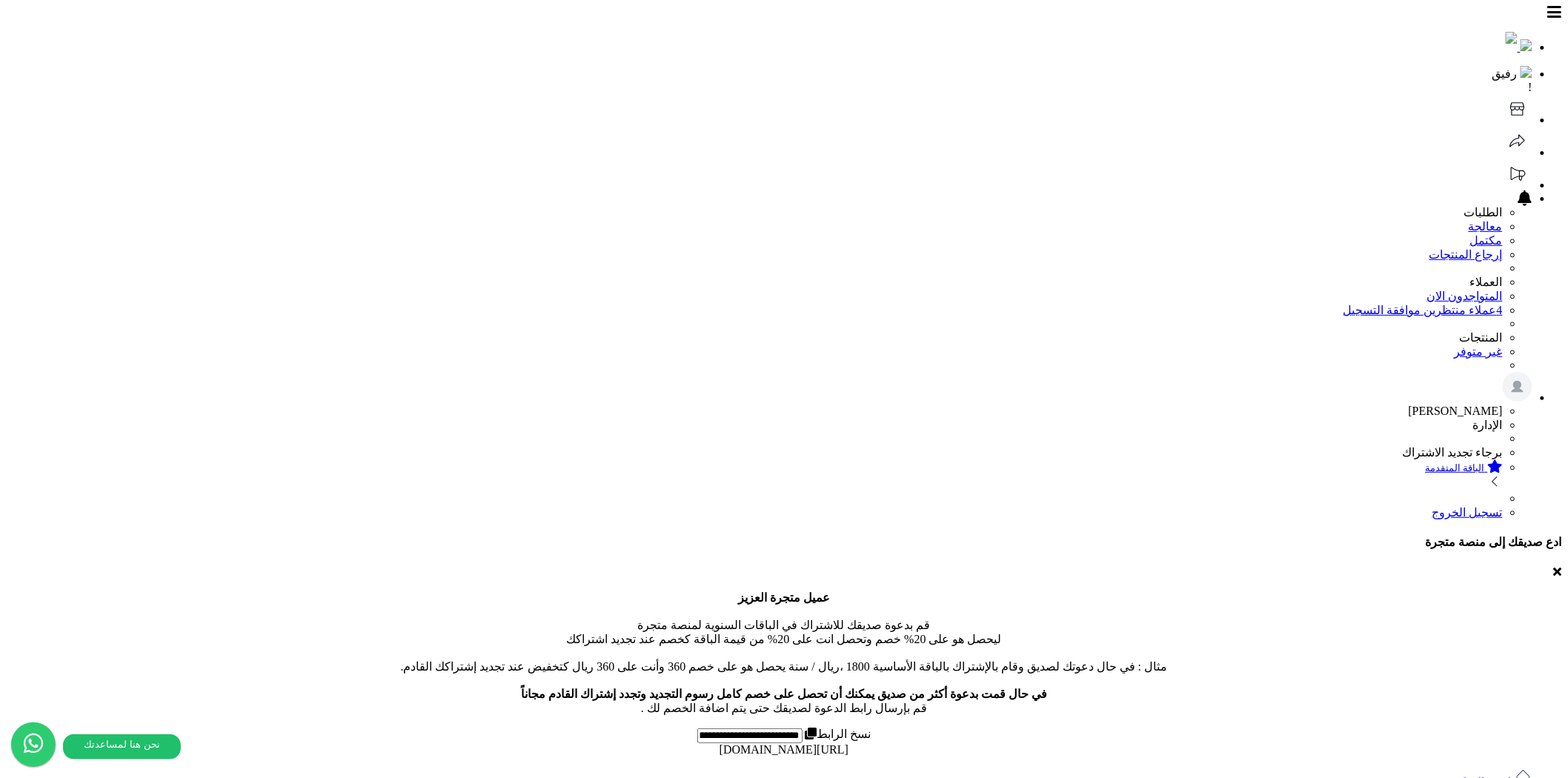
click at [1499, 775] on link "لوحة التحكم" at bounding box center [1492, 782] width 80 height 13
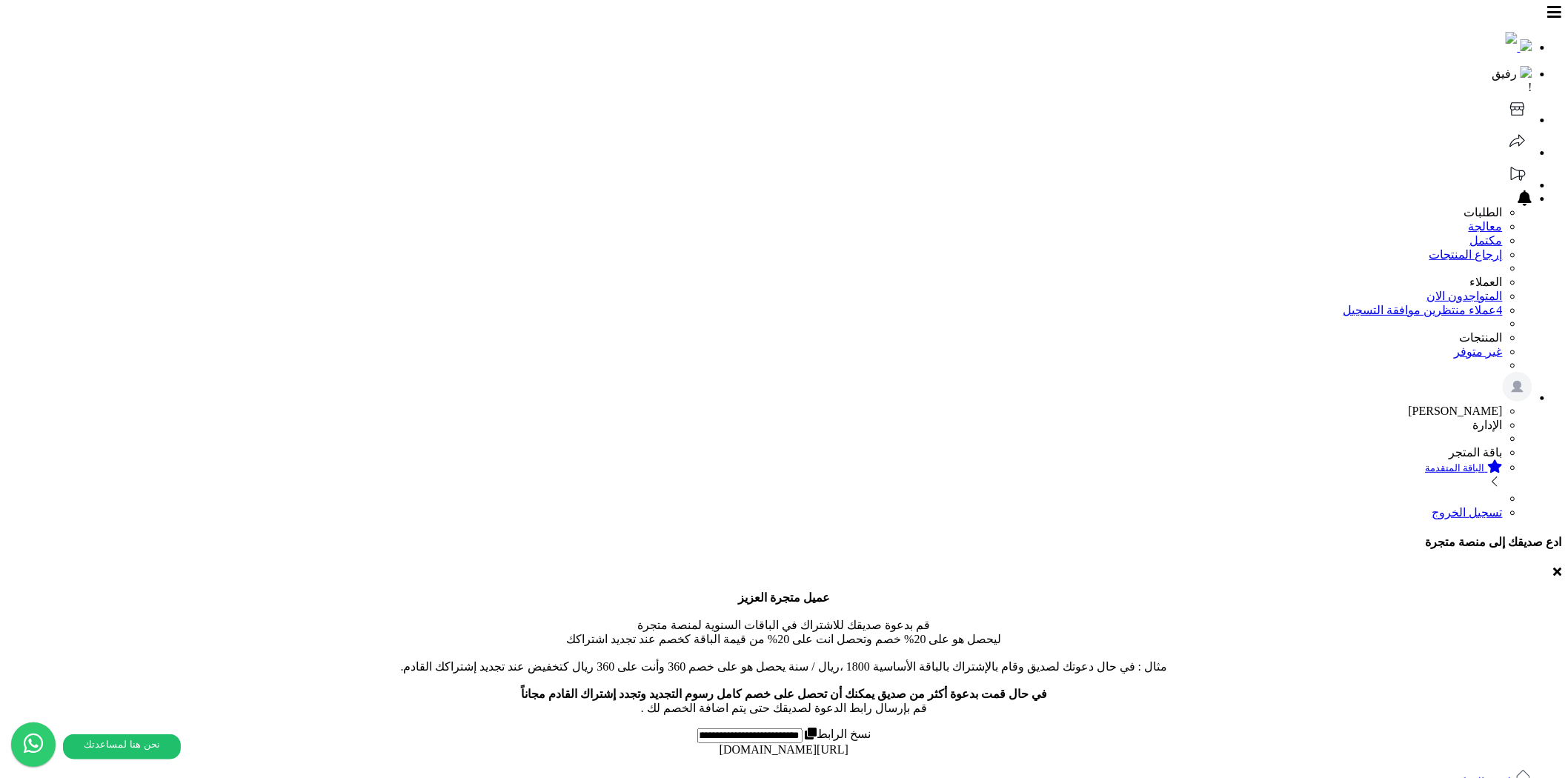
click at [449, 35] on header "رفيق ! الطلبات معالجة مكتمل إرجاع المنتجات العملاء المتواجدون الان 4 عملاء منتظ…" at bounding box center [783, 261] width 1556 height 513
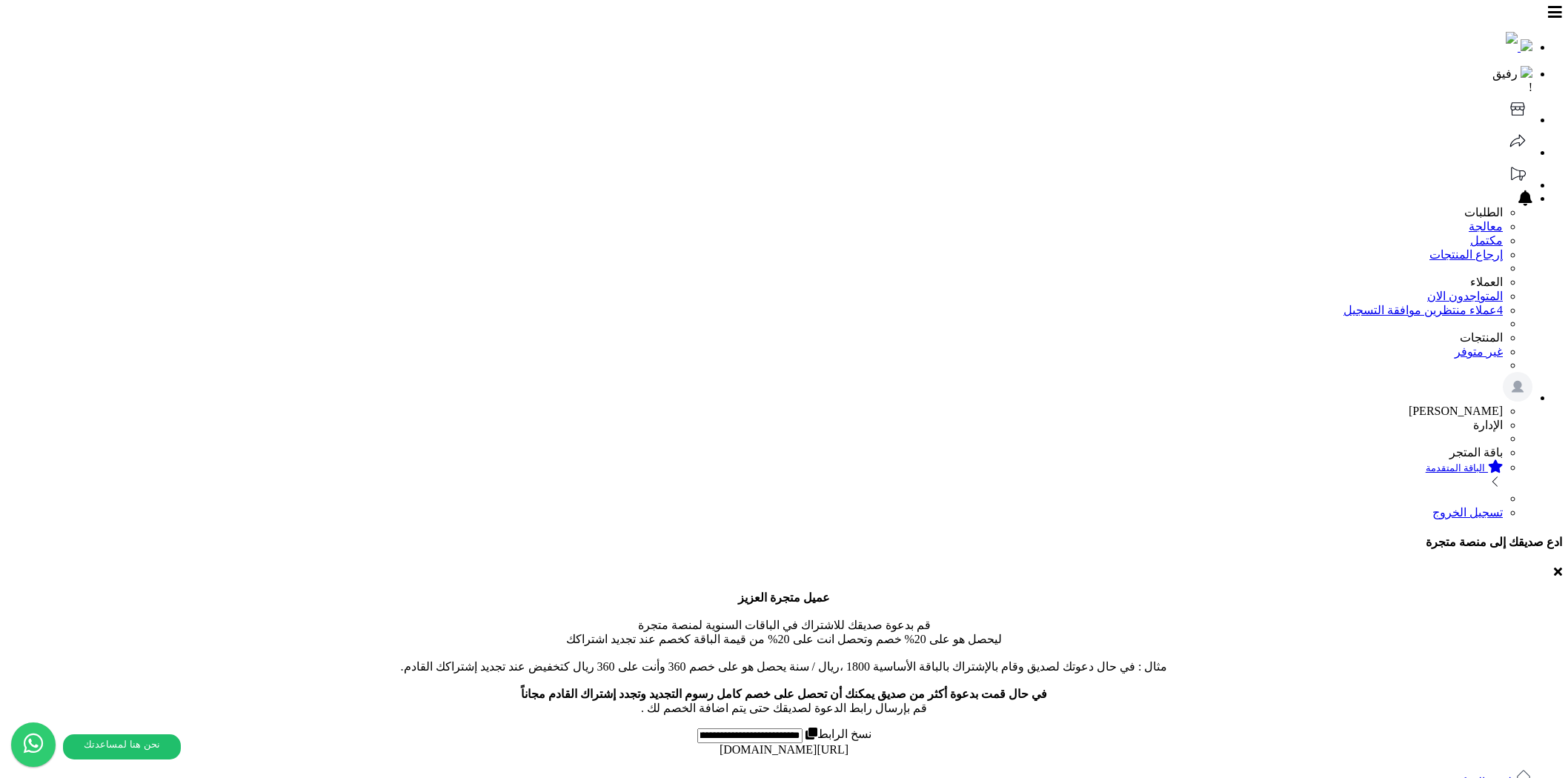
type input "*****"
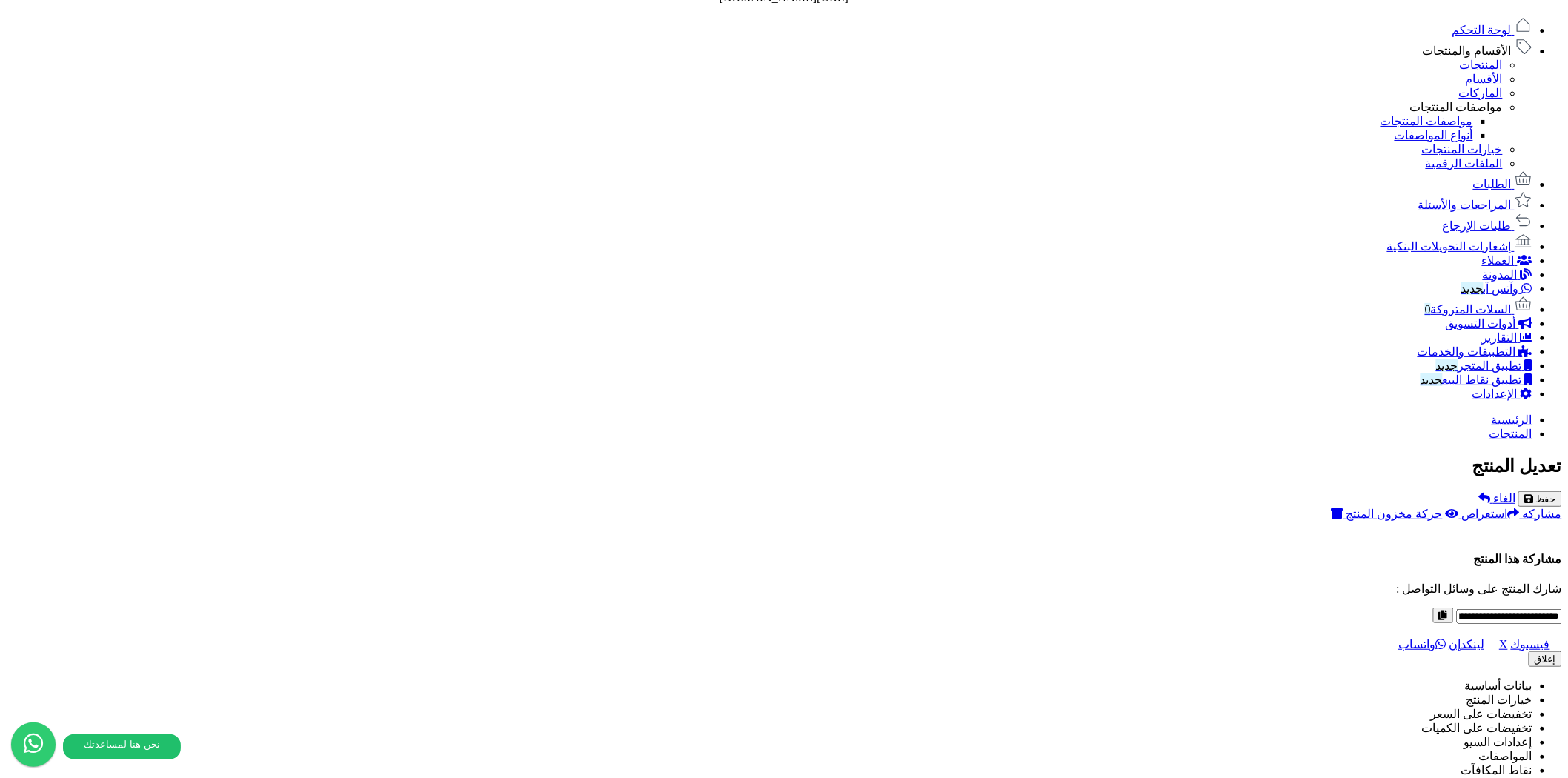
scroll to position [543, 0]
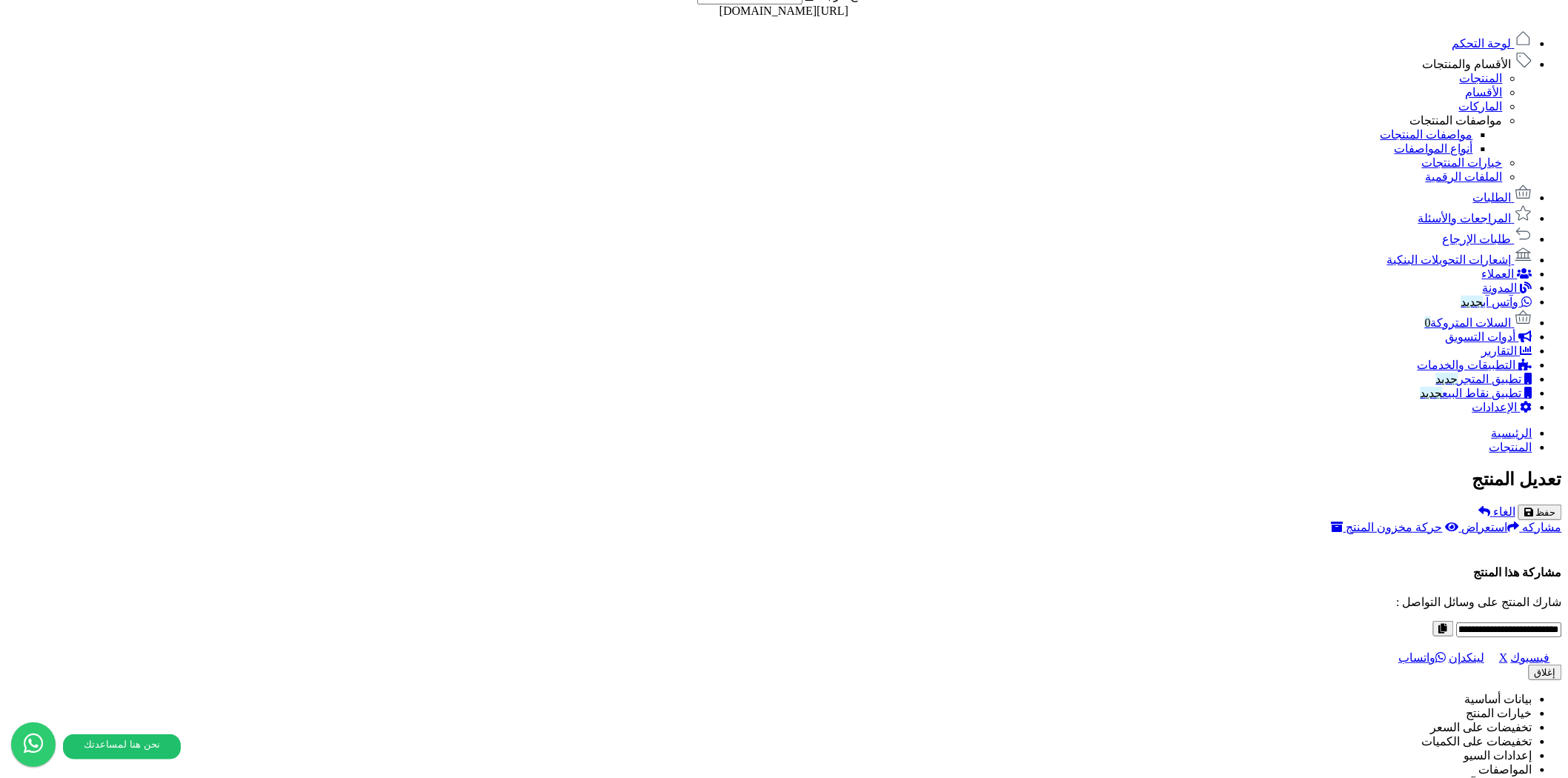
scroll to position [740, 0]
type input "*****"
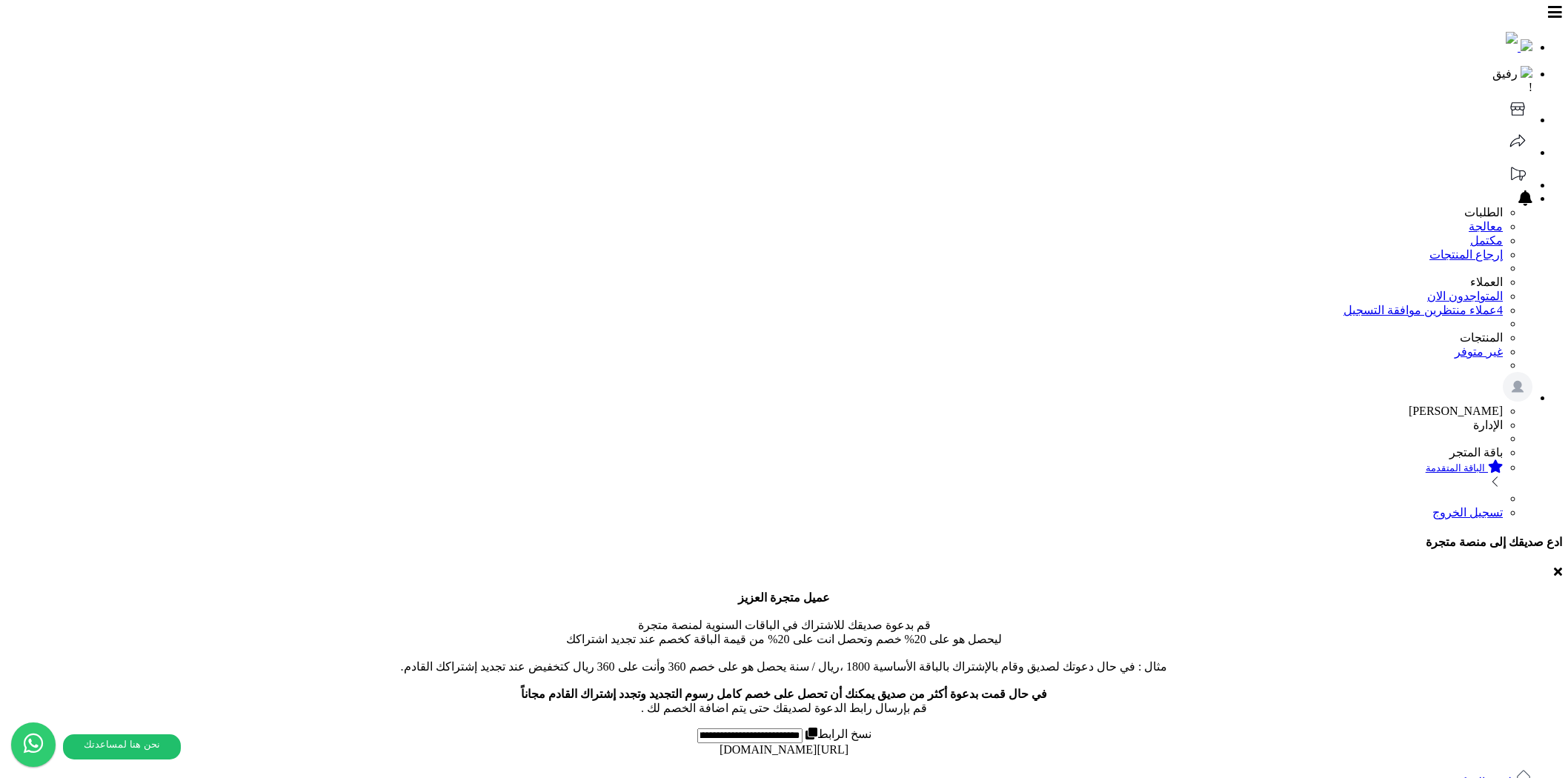
scroll to position [751, 0]
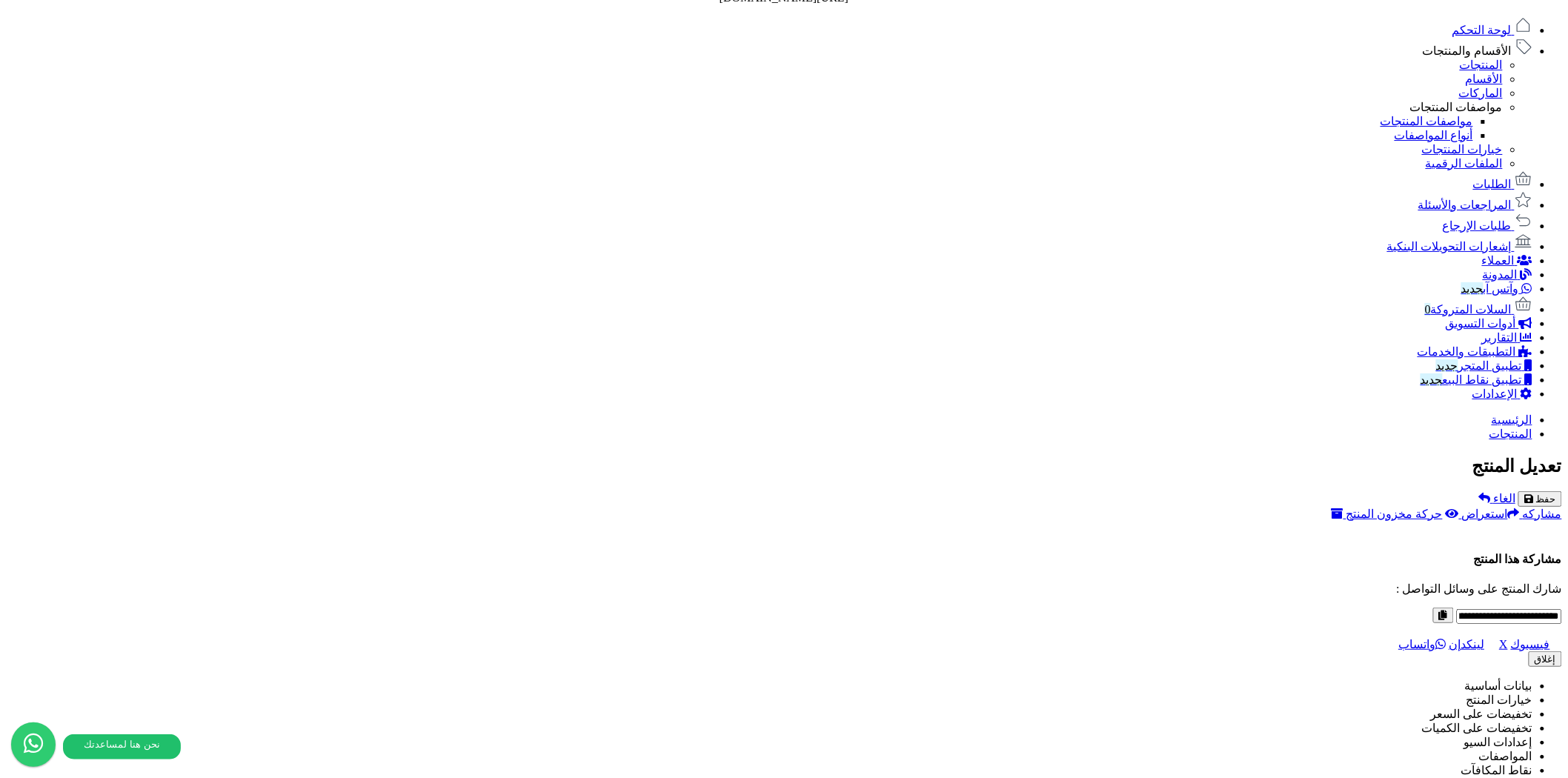
type input "*****"
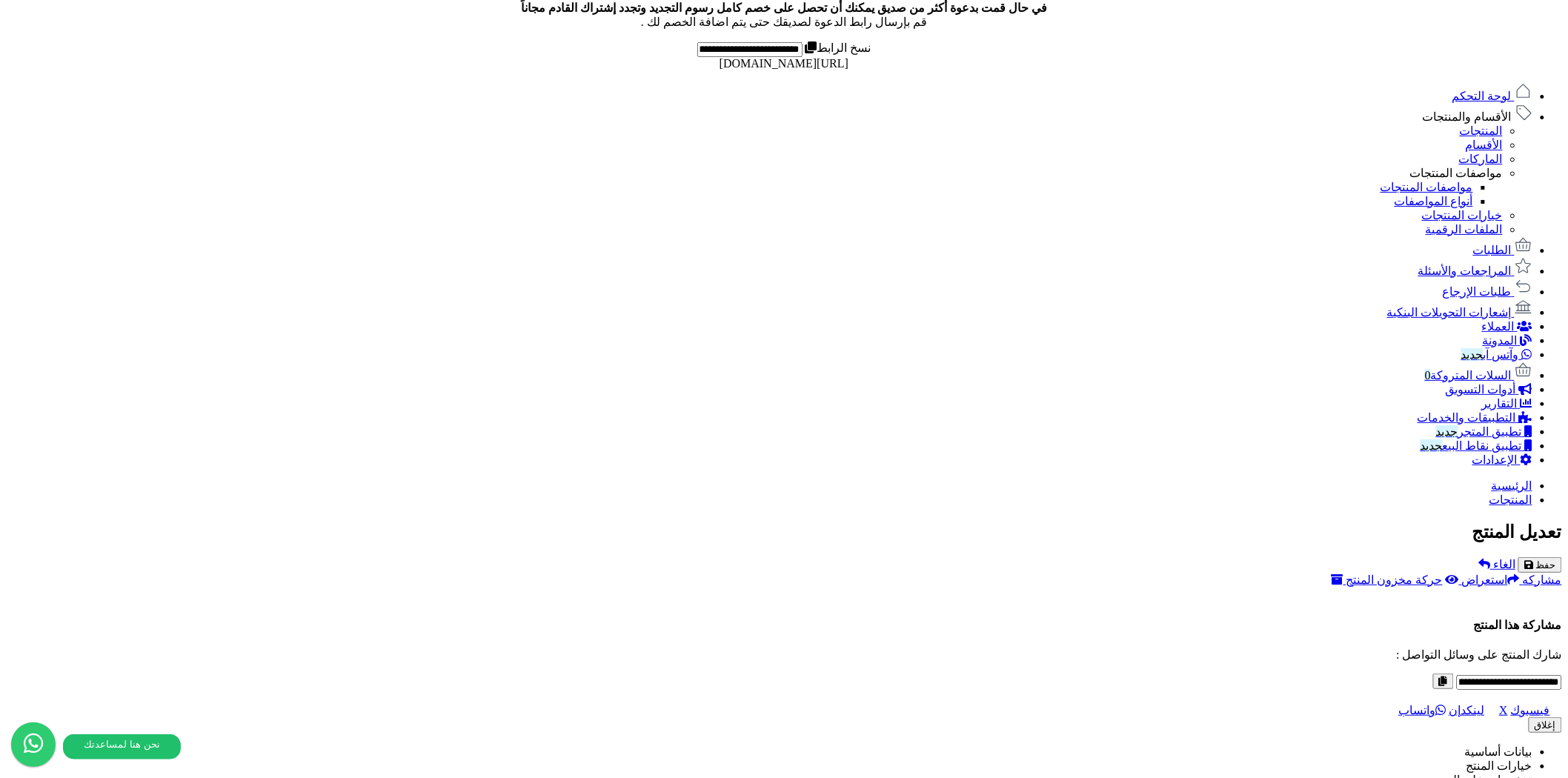
drag, startPoint x: 695, startPoint y: 394, endPoint x: 1297, endPoint y: 398, distance: 602.0
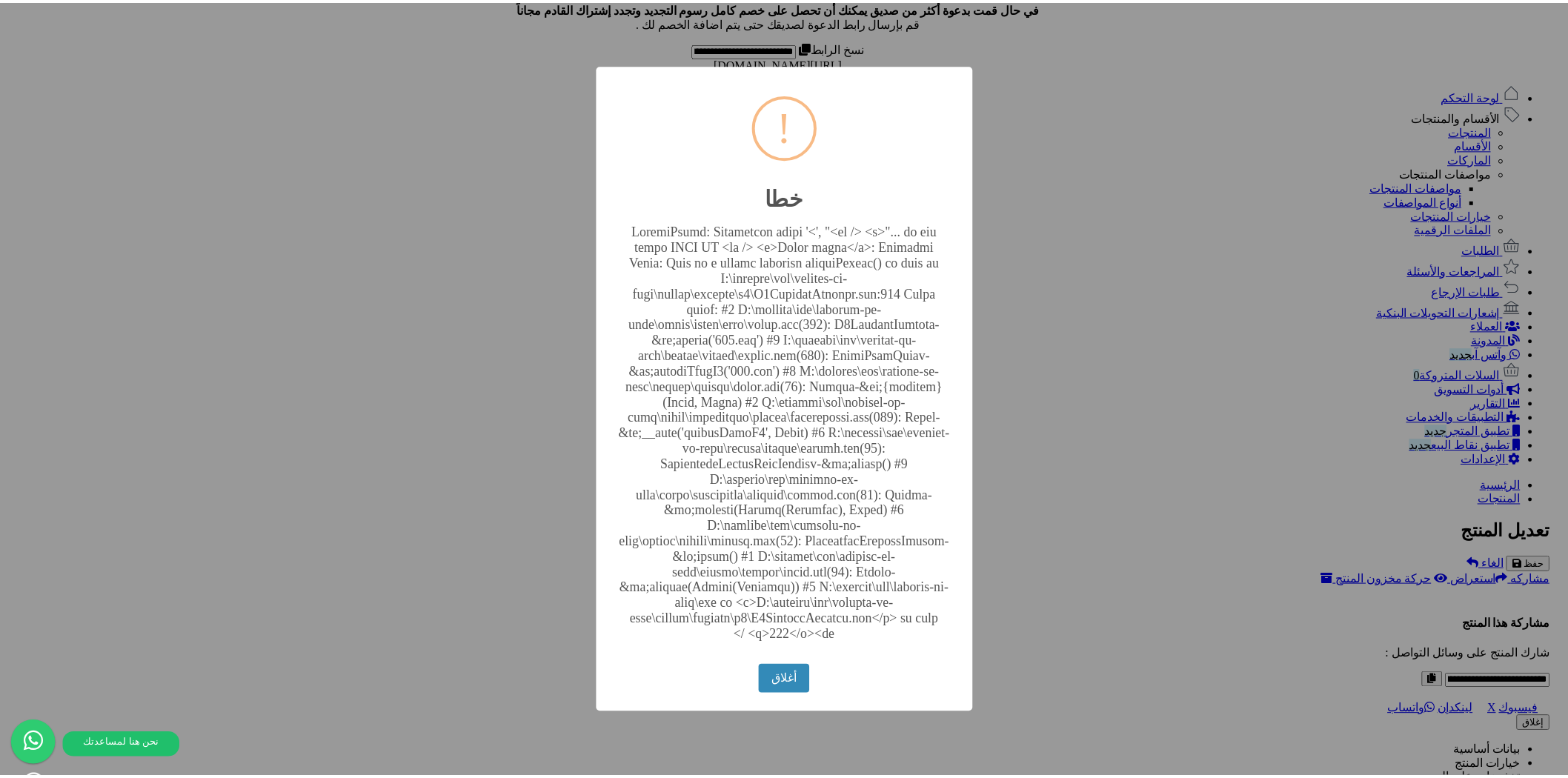
scroll to position [125, 0]
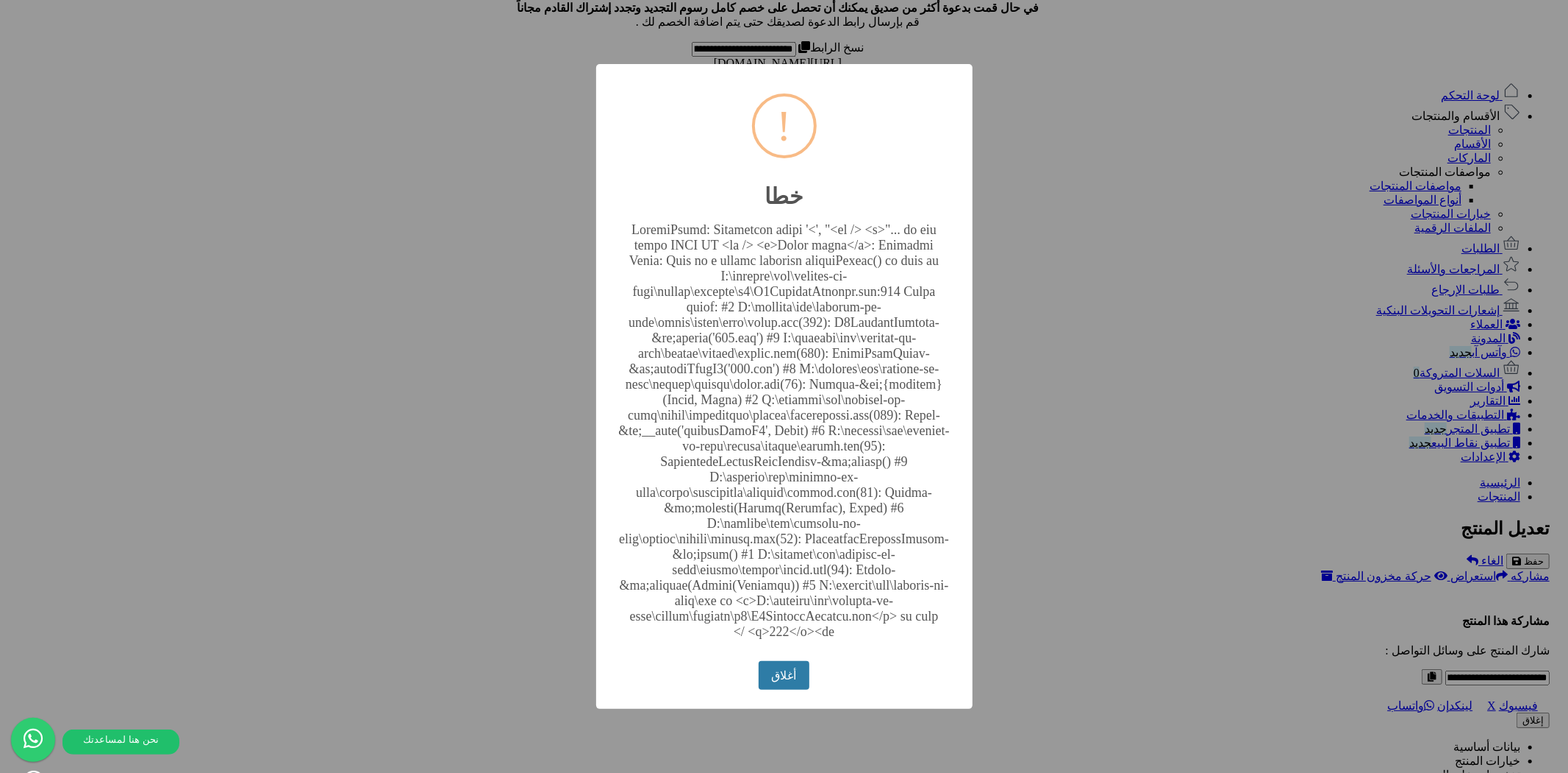
click at [798, 689] on button "أغلاق" at bounding box center [784, 675] width 50 height 28
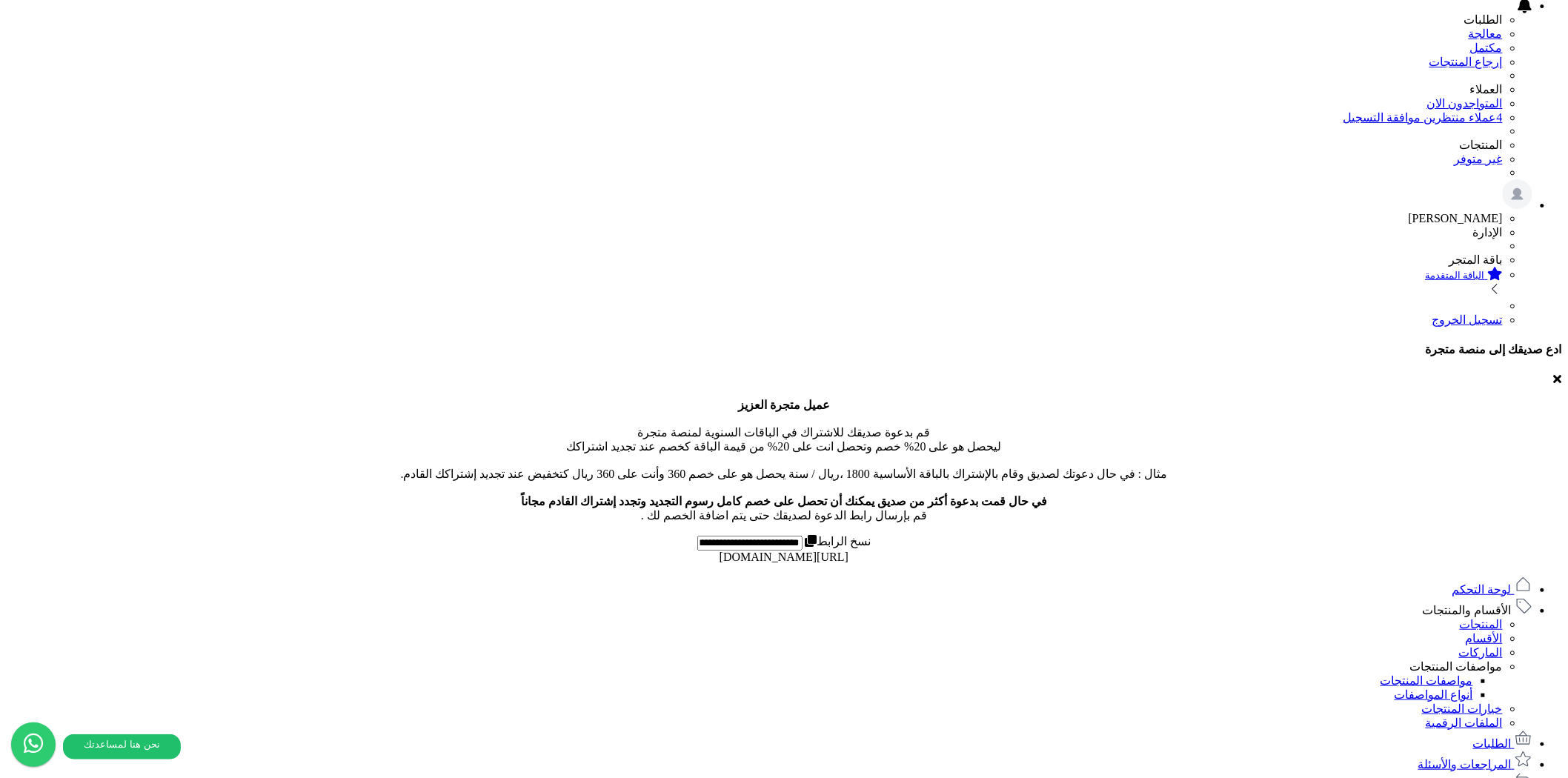
scroll to position [0, 0]
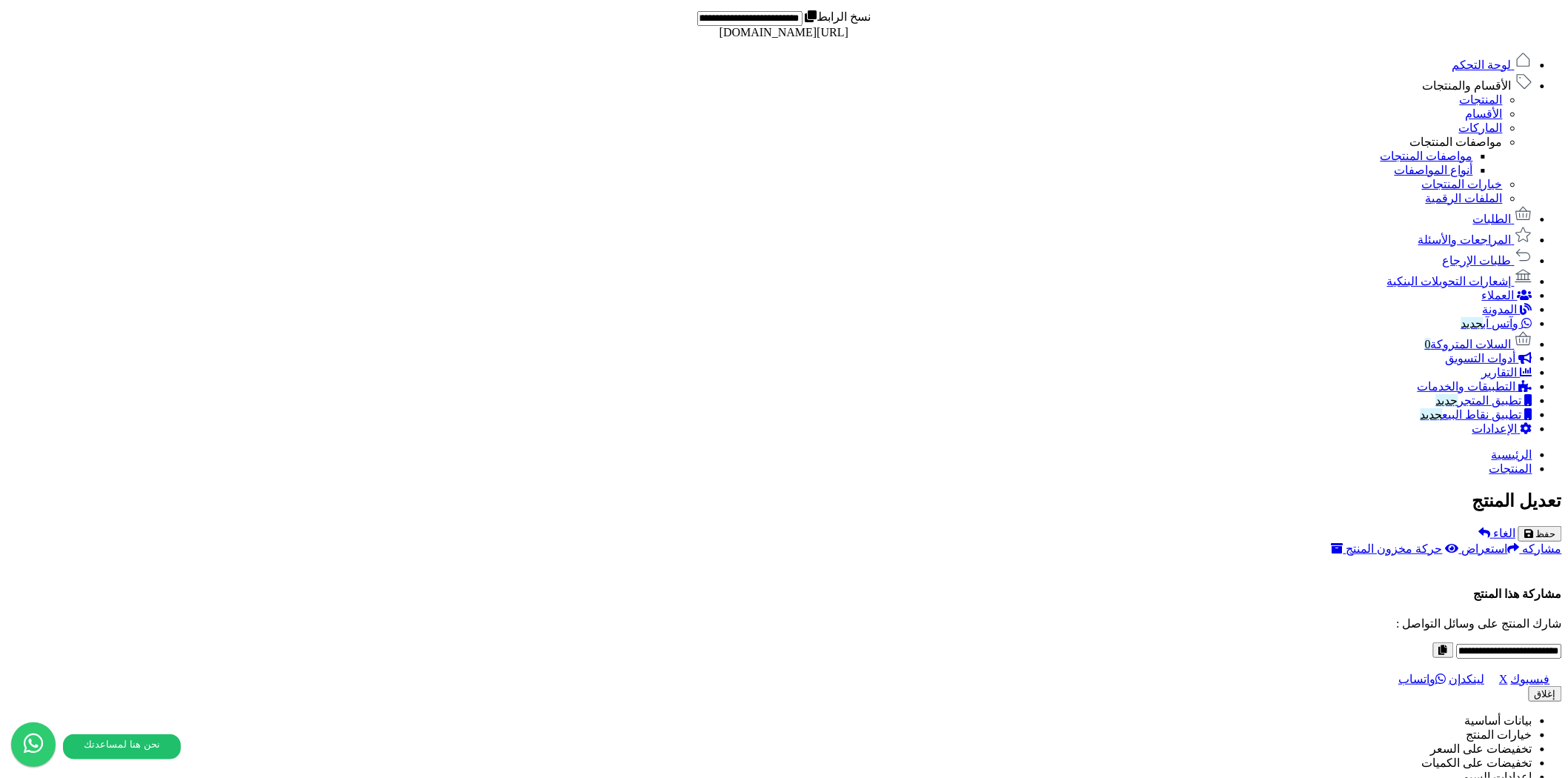
scroll to position [751, 0]
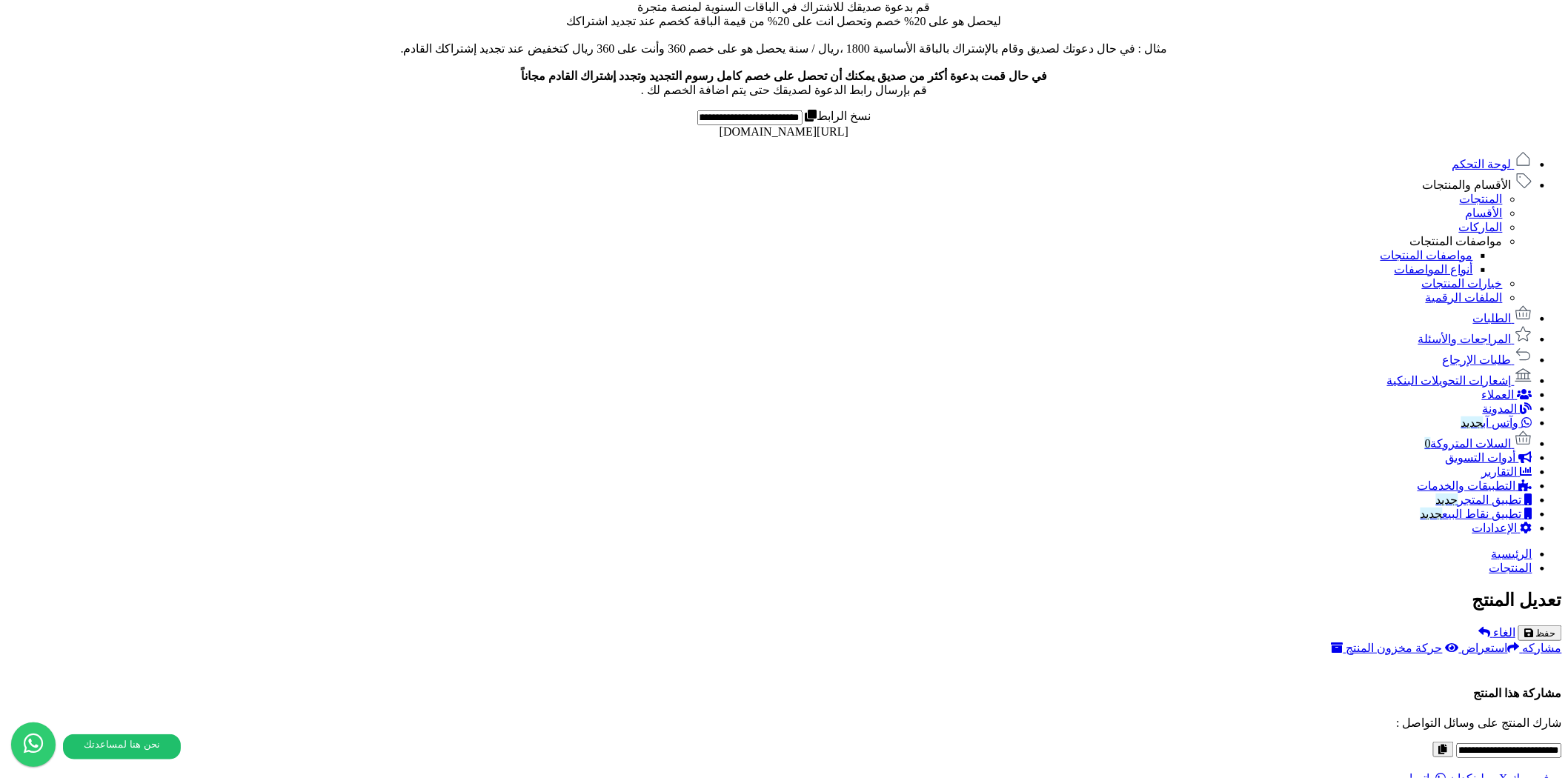
scroll to position [686, 0]
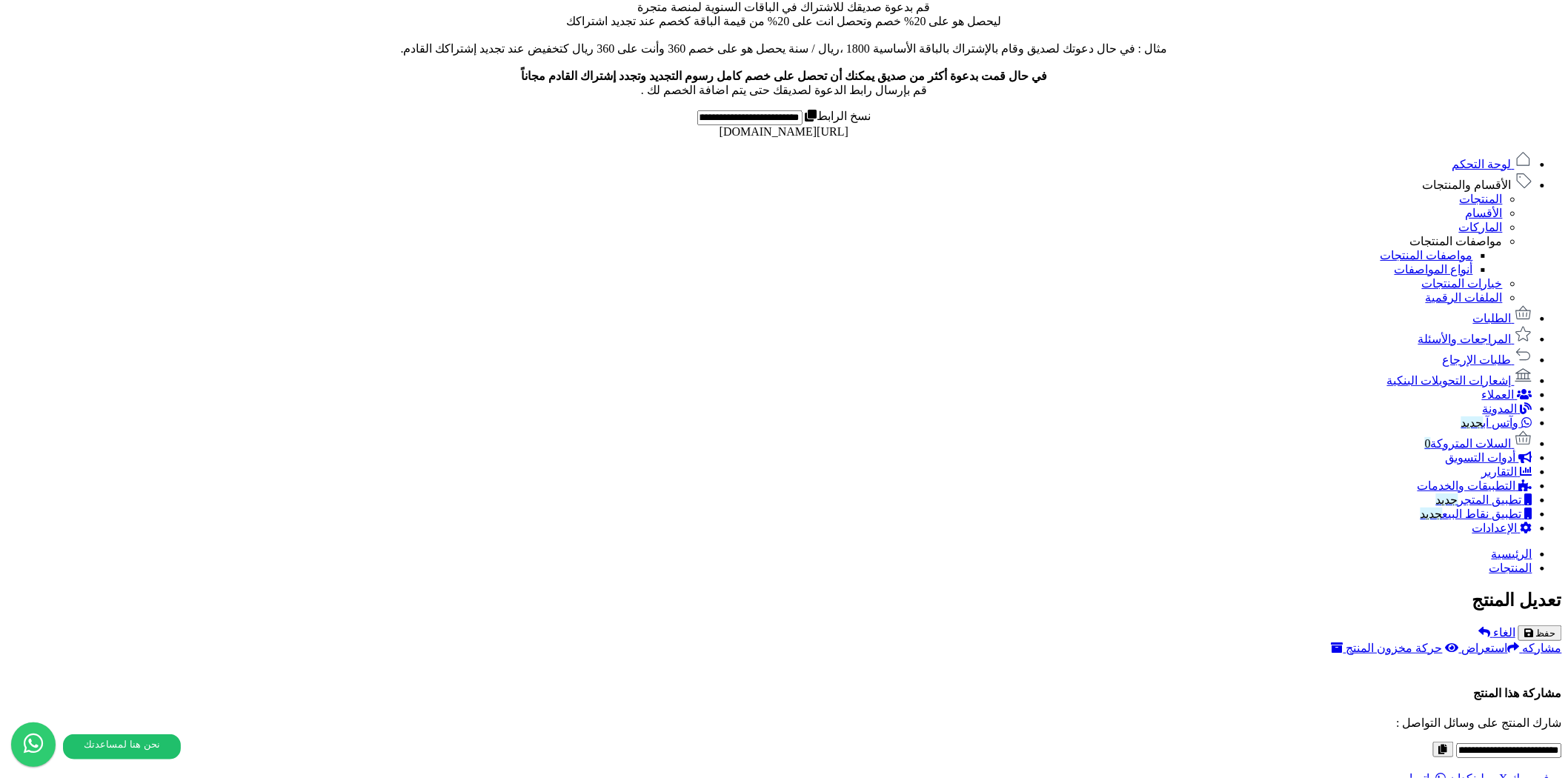
scroll to position [686, 0]
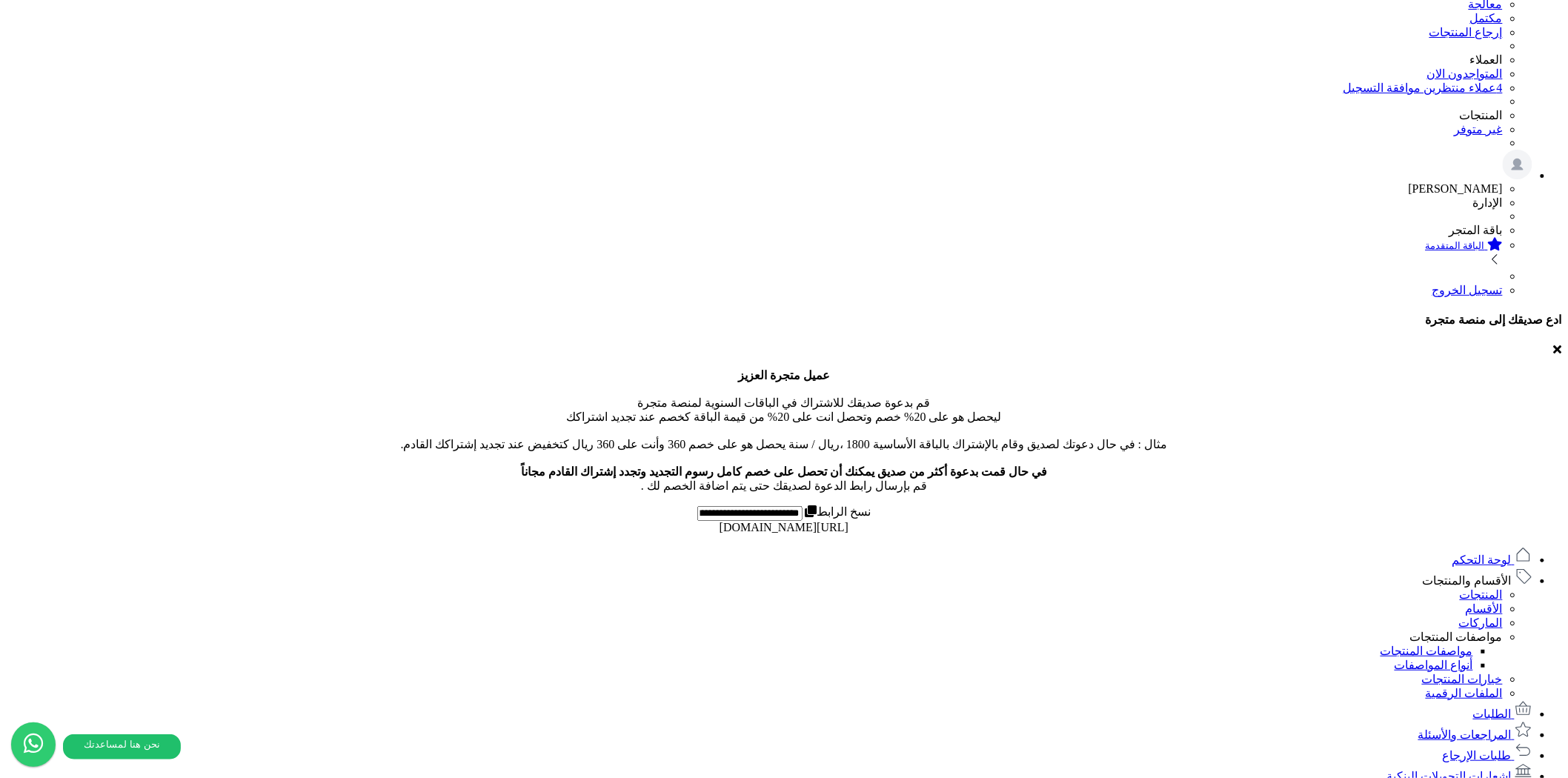
scroll to position [0, 0]
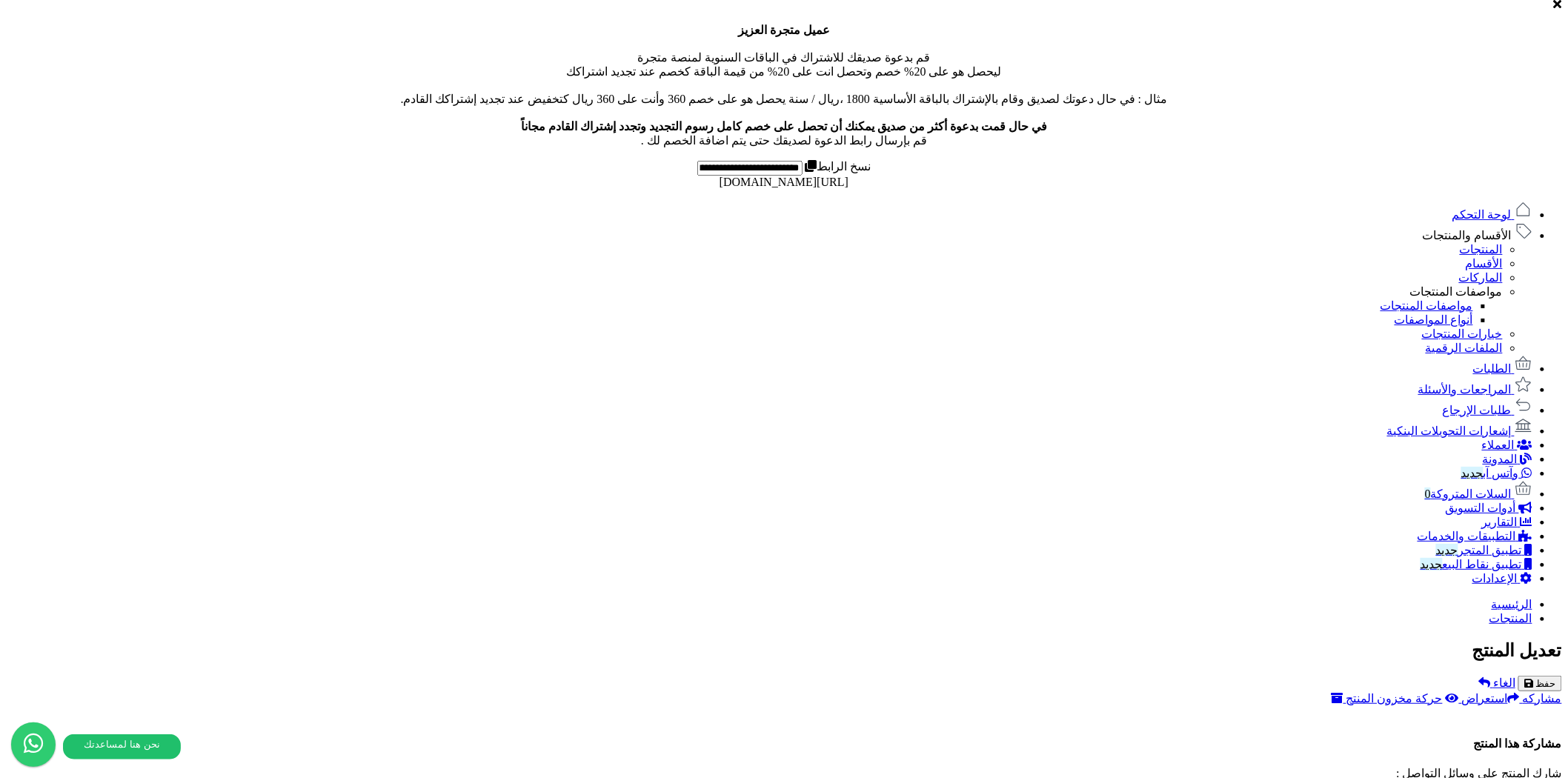
scroll to position [669, 0]
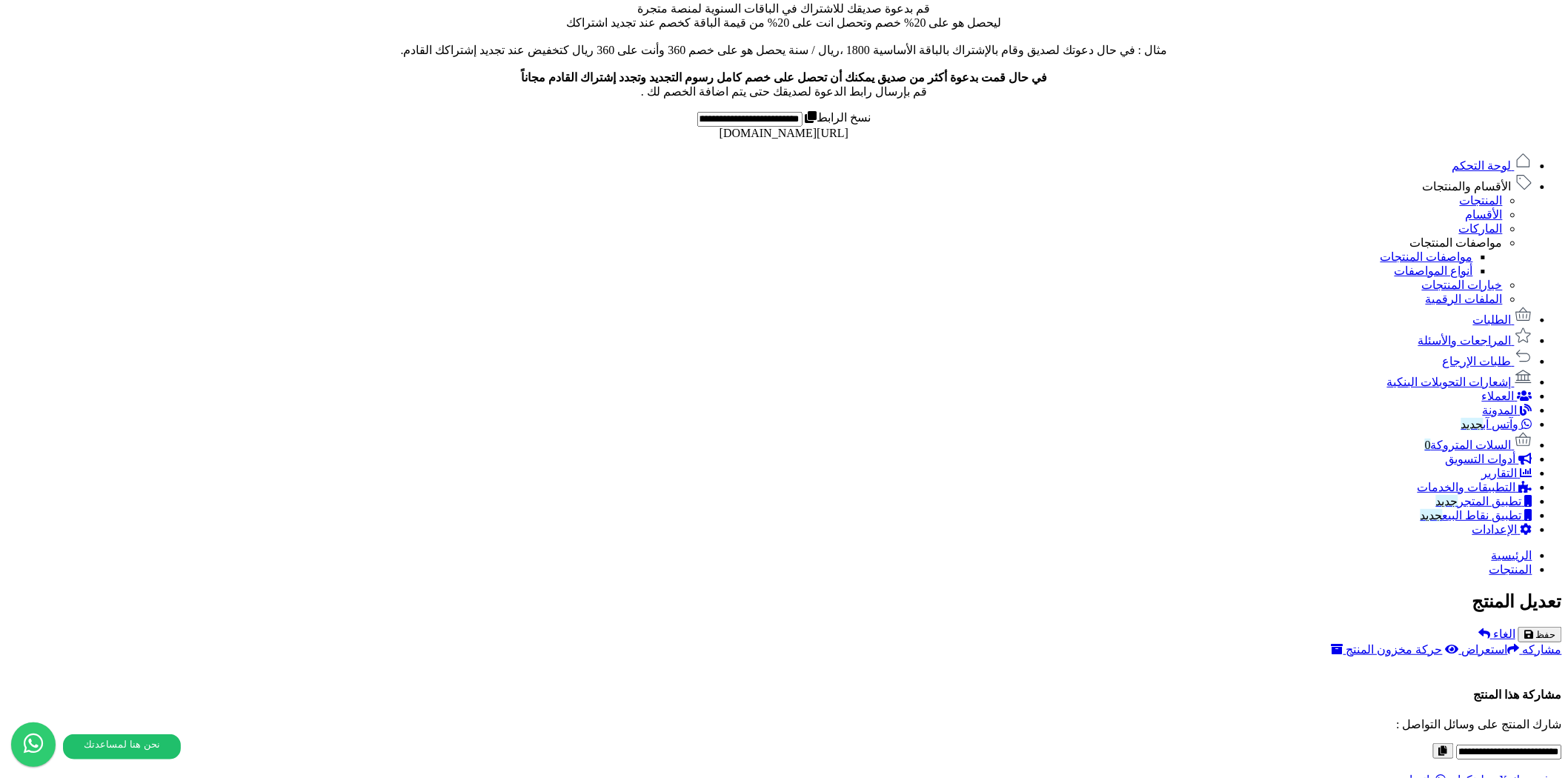
scroll to position [751, 0]
